Goal: Navigation & Orientation: Find specific page/section

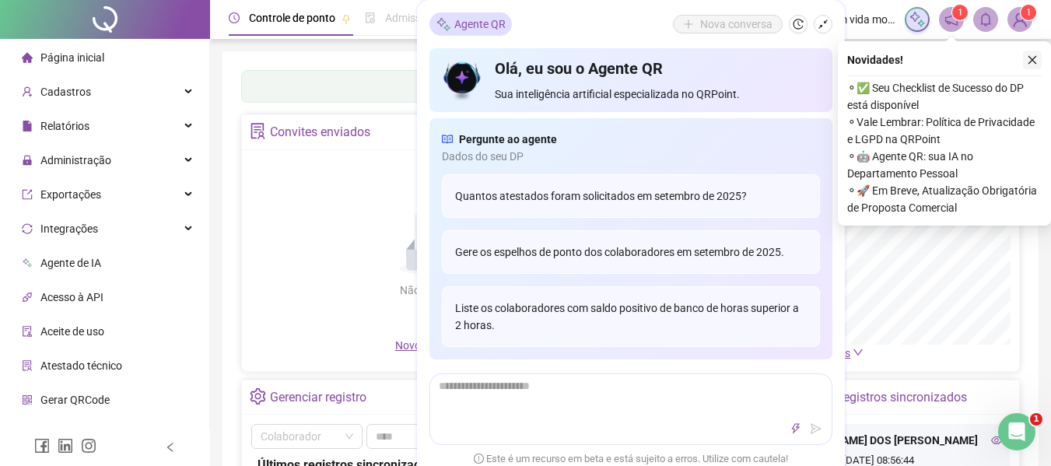
click at [1028, 57] on icon "close" at bounding box center [1032, 59] width 11 height 11
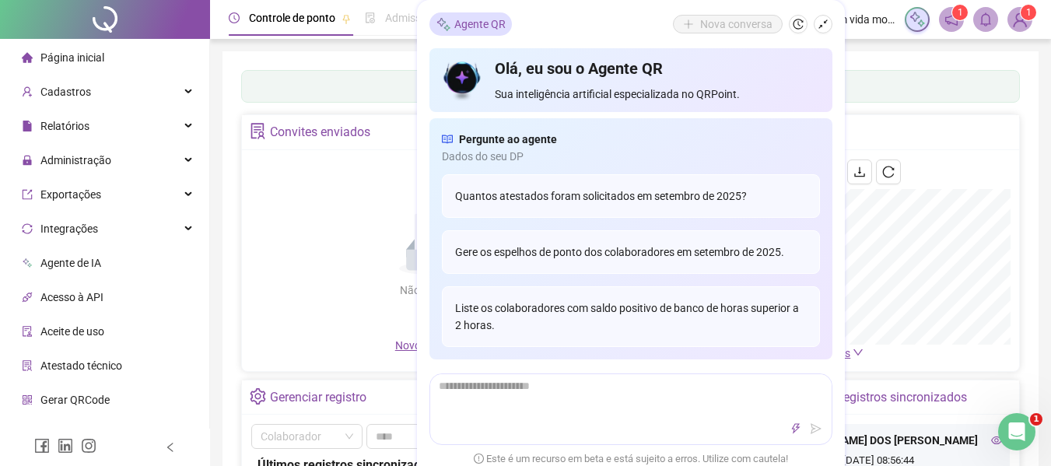
click at [957, 30] on span at bounding box center [951, 19] width 25 height 25
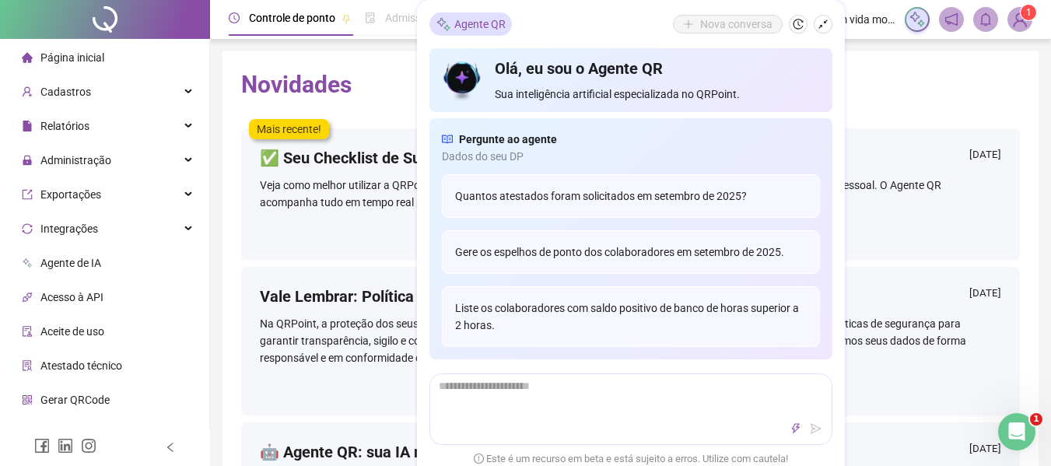
click at [1024, 18] on sup "1" at bounding box center [1029, 13] width 16 height 16
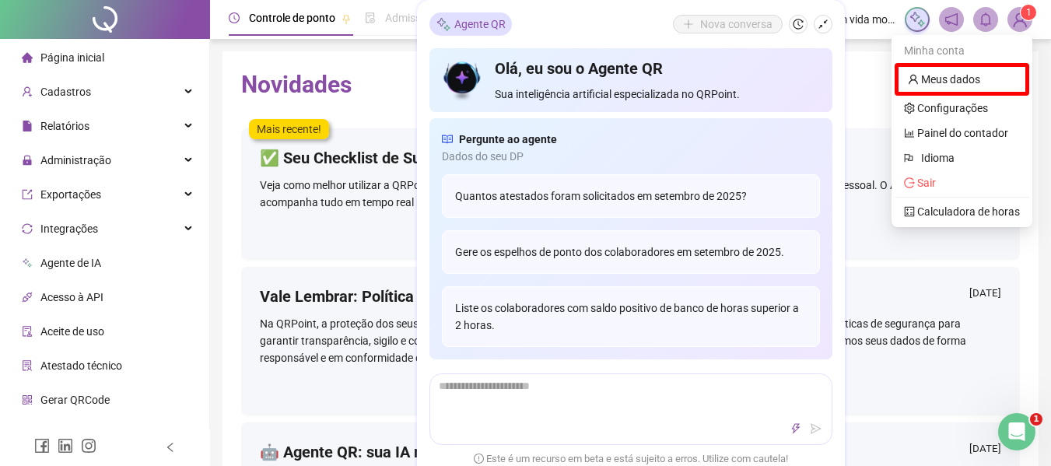
click at [1024, 18] on sup "1" at bounding box center [1029, 13] width 16 height 16
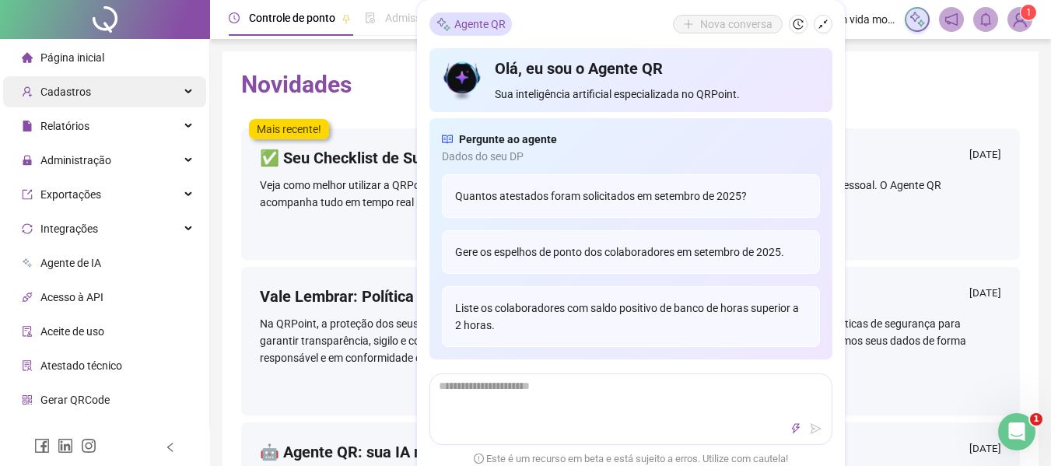
click at [92, 94] on div "Cadastros" at bounding box center [104, 91] width 203 height 31
